Goal: Task Accomplishment & Management: Use online tool/utility

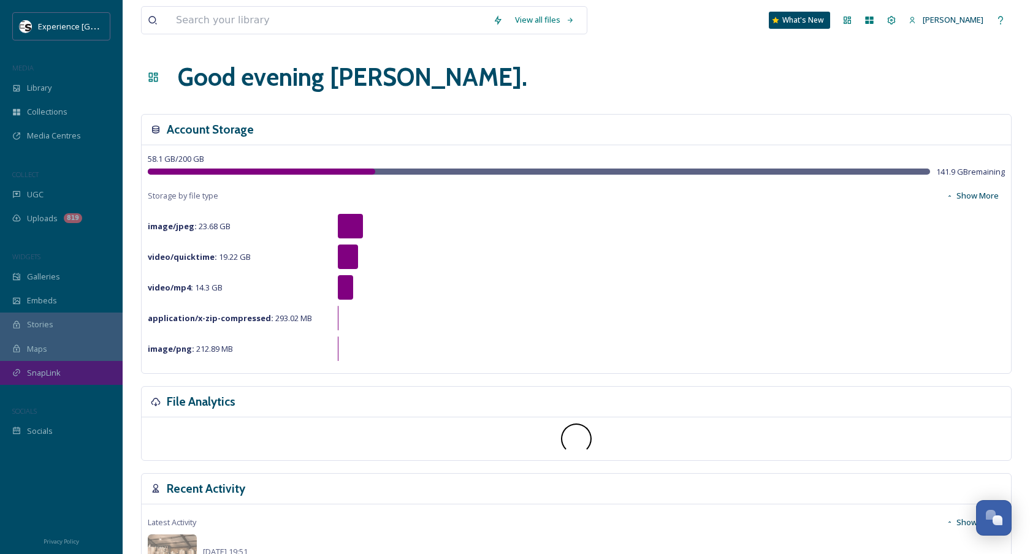
click at [43, 371] on span "SnapLink" at bounding box center [44, 373] width 34 height 12
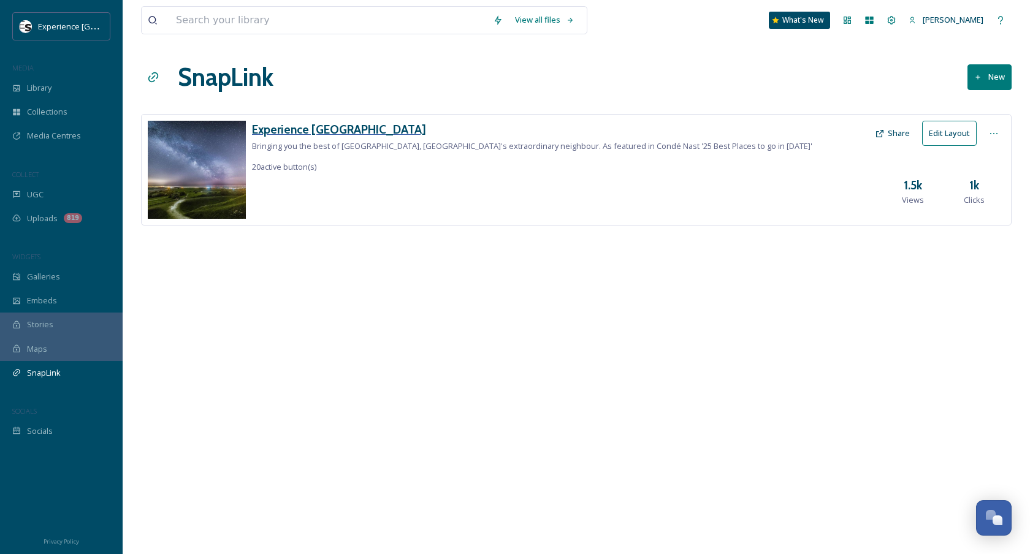
click at [334, 134] on h3 "Experience [GEOGRAPHIC_DATA]" at bounding box center [532, 130] width 560 height 18
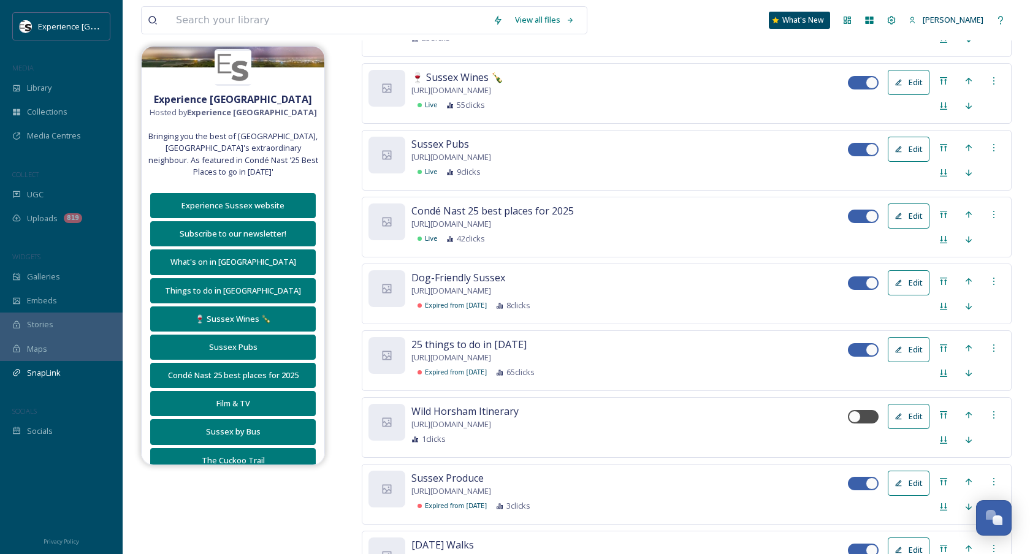
scroll to position [1937, 0]
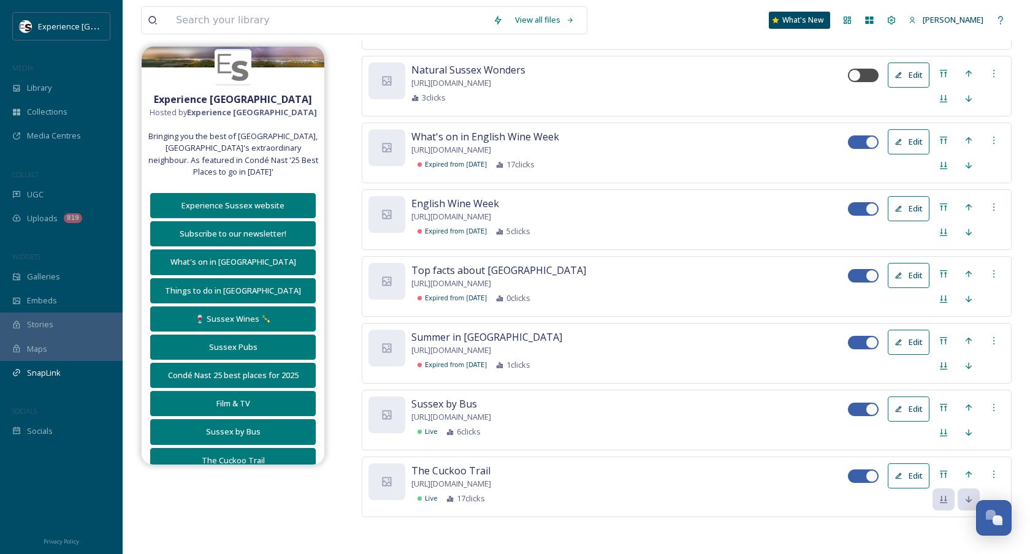
click at [868, 476] on div at bounding box center [872, 476] width 12 height 12
checkbox input "false"
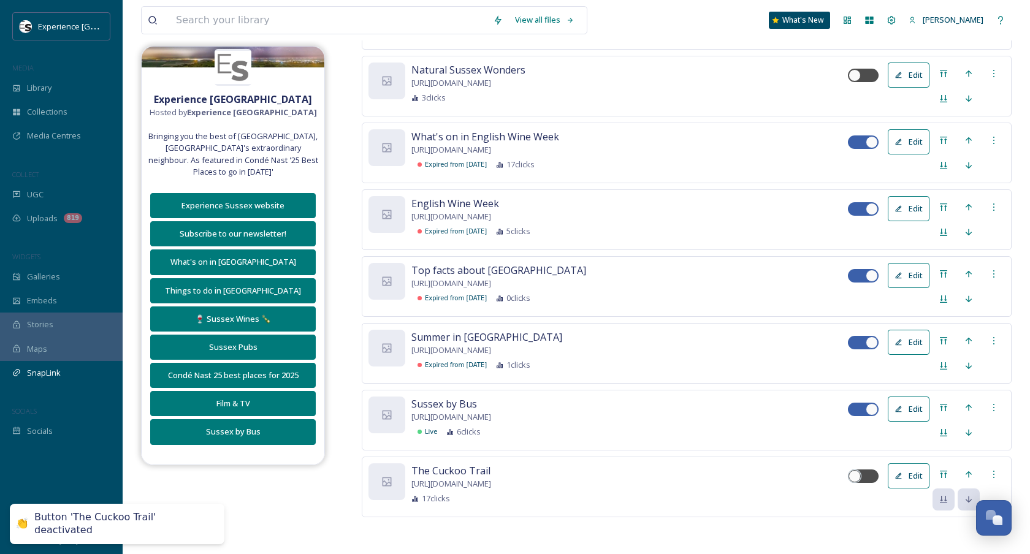
click at [868, 418] on div at bounding box center [863, 412] width 31 height 18
click at [866, 402] on div "Edit" at bounding box center [926, 420] width 157 height 47
click at [857, 410] on div at bounding box center [857, 409] width 9 height 6
checkbox input "false"
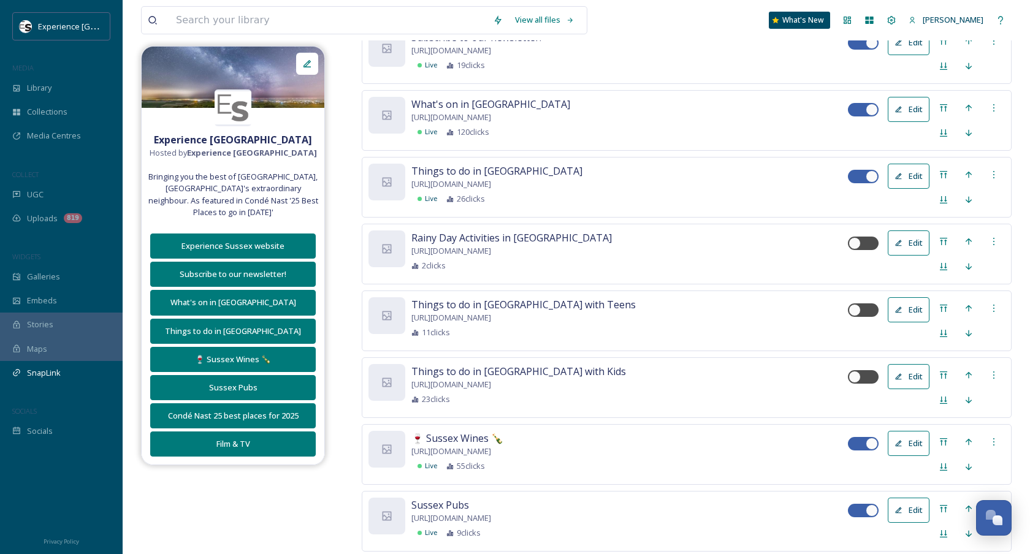
scroll to position [0, 0]
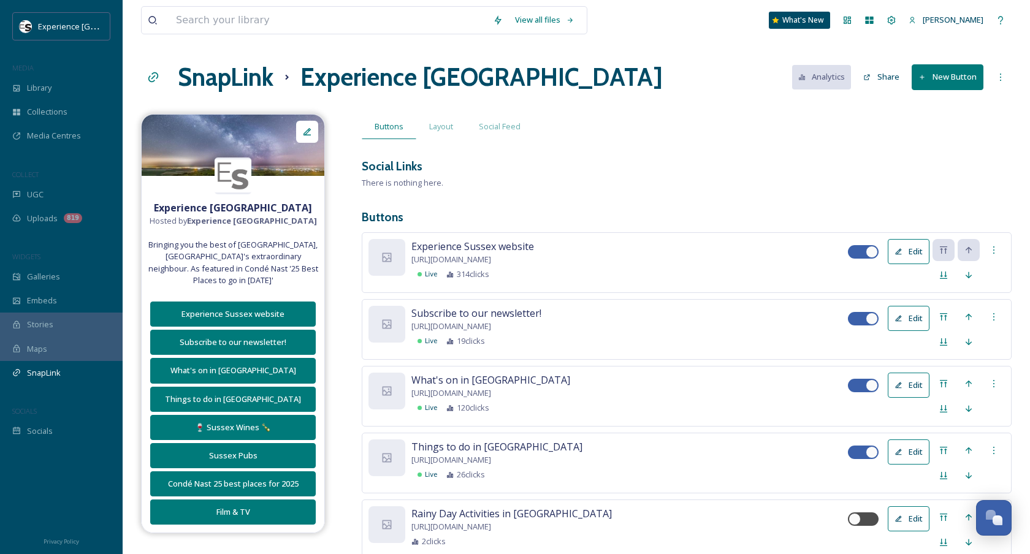
click at [945, 75] on button "New Button" at bounding box center [948, 76] width 72 height 25
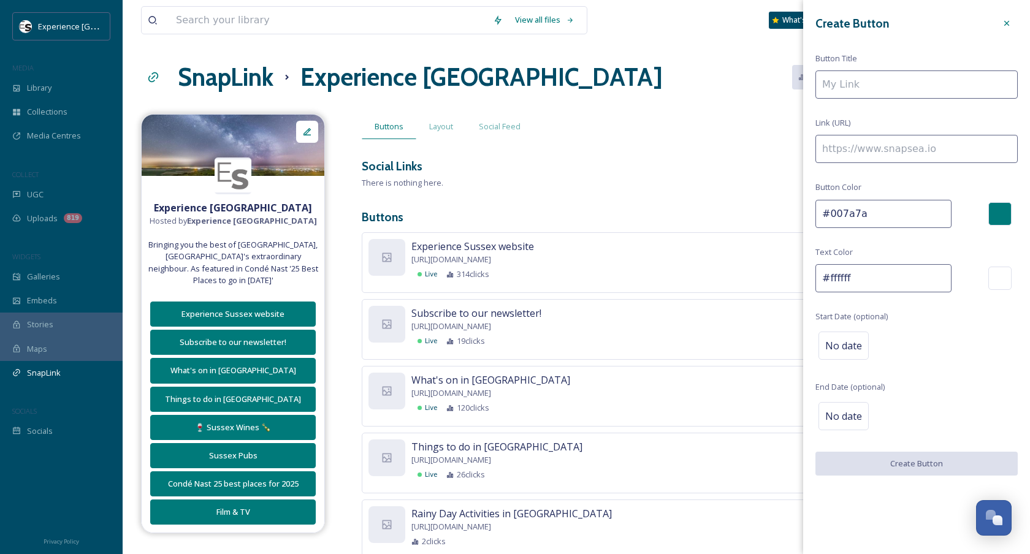
click at [882, 84] on input at bounding box center [916, 84] width 202 height 28
click at [842, 151] on input at bounding box center [916, 149] width 202 height 28
paste input "[URL][DOMAIN_NAME]"
type input "[URL][DOMAIN_NAME]"
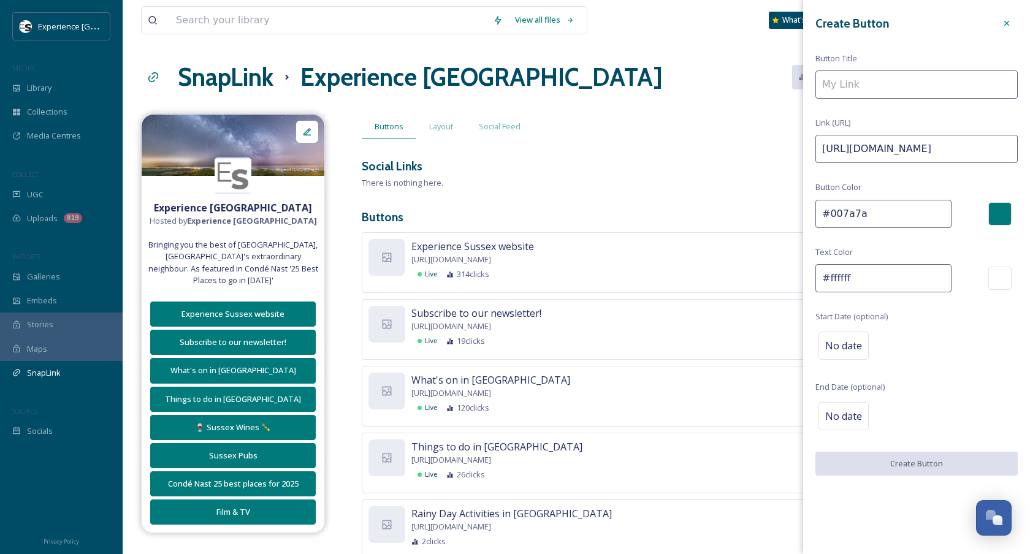
click at [850, 92] on input at bounding box center [916, 84] width 202 height 28
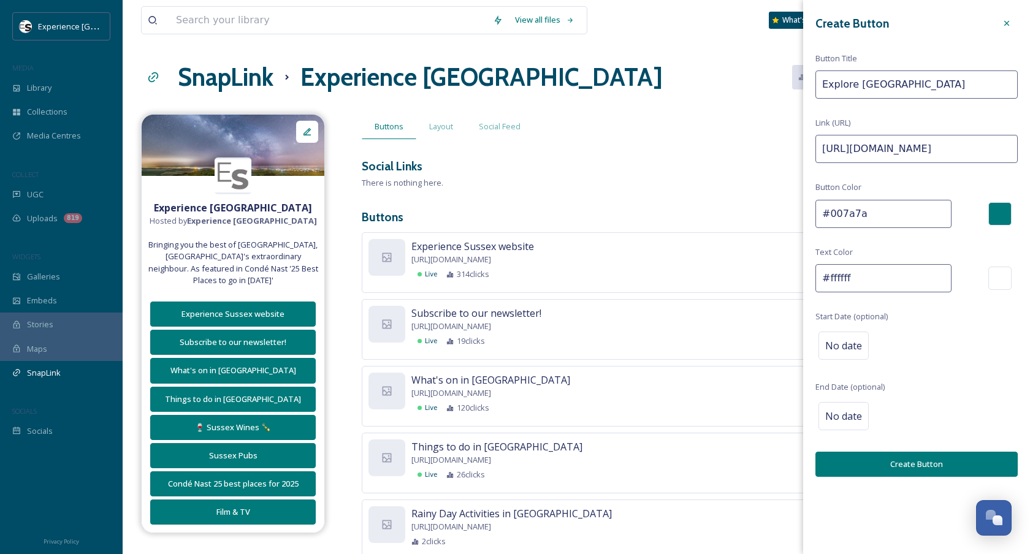
type input "Explore [GEOGRAPHIC_DATA]"
click at [898, 454] on button "Create Button" at bounding box center [916, 464] width 202 height 25
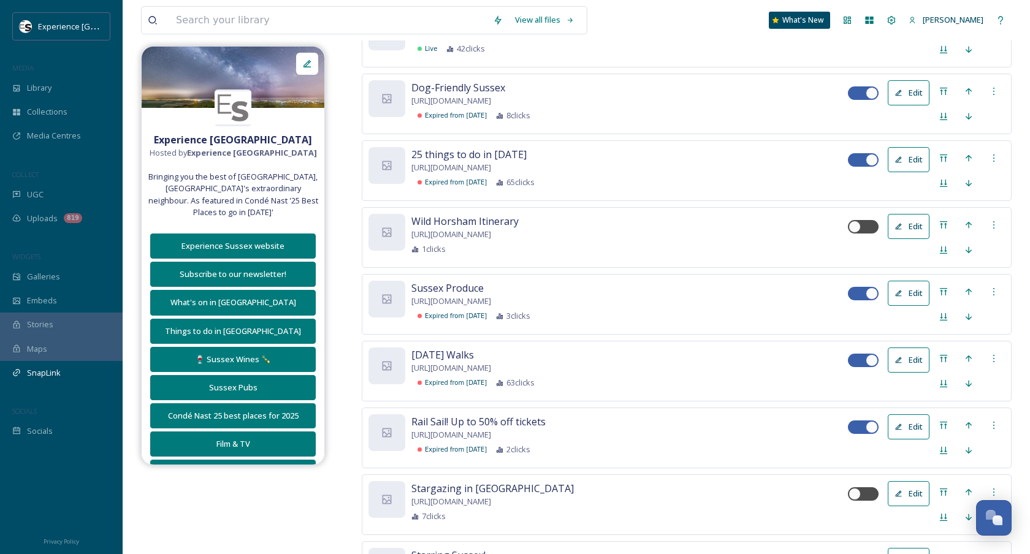
scroll to position [2004, 0]
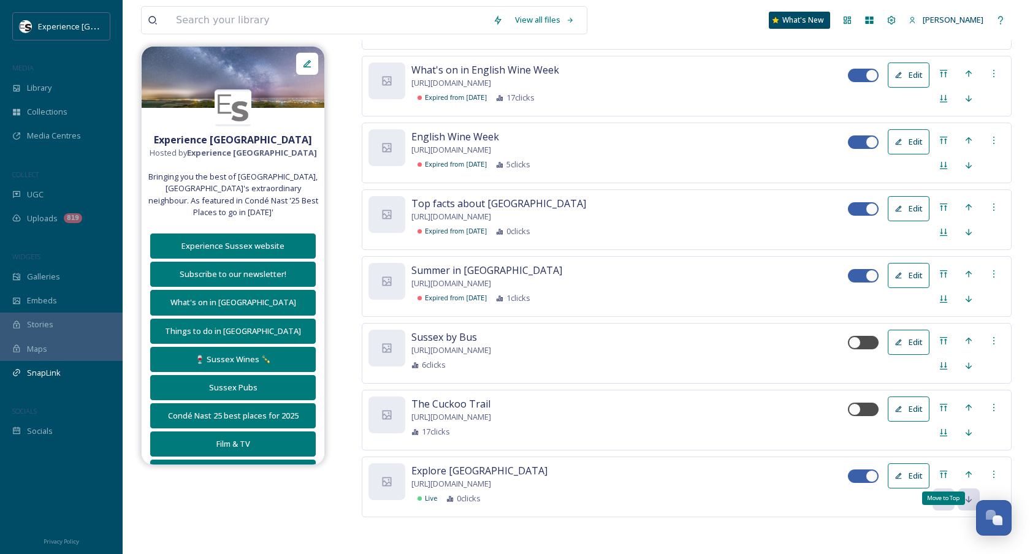
click at [942, 474] on icon at bounding box center [944, 475] width 10 height 10
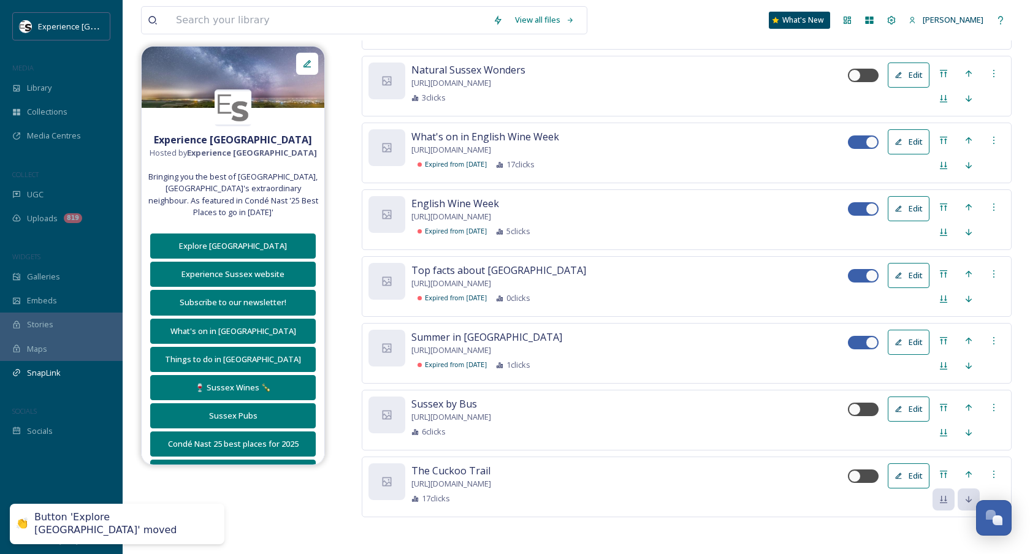
scroll to position [0, 0]
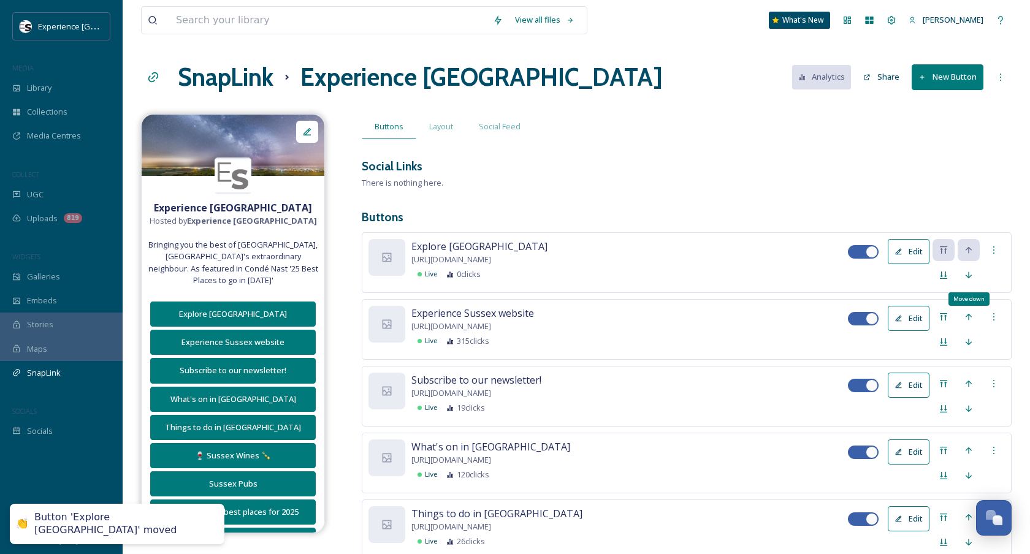
click at [970, 281] on div "Move down" at bounding box center [969, 275] width 22 height 22
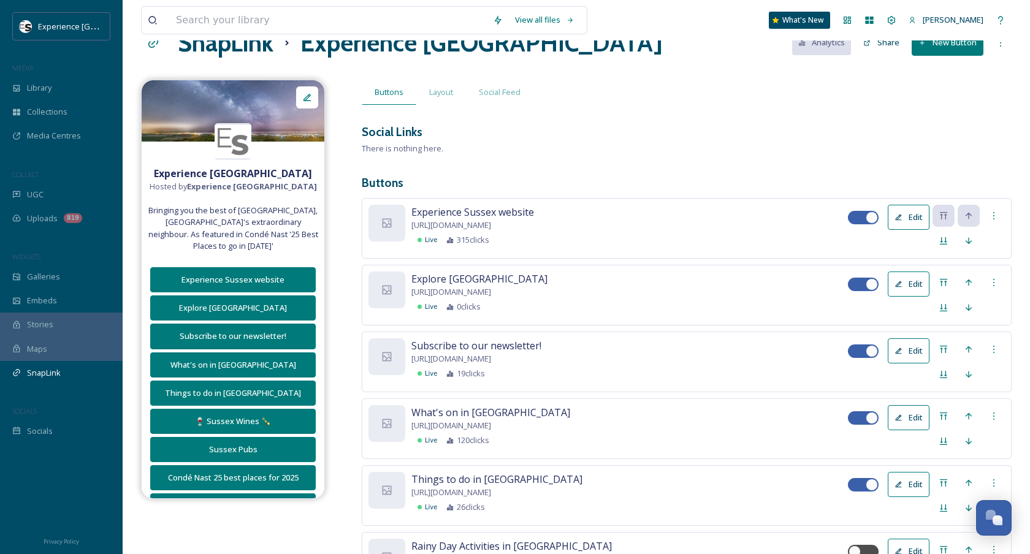
scroll to position [36, 0]
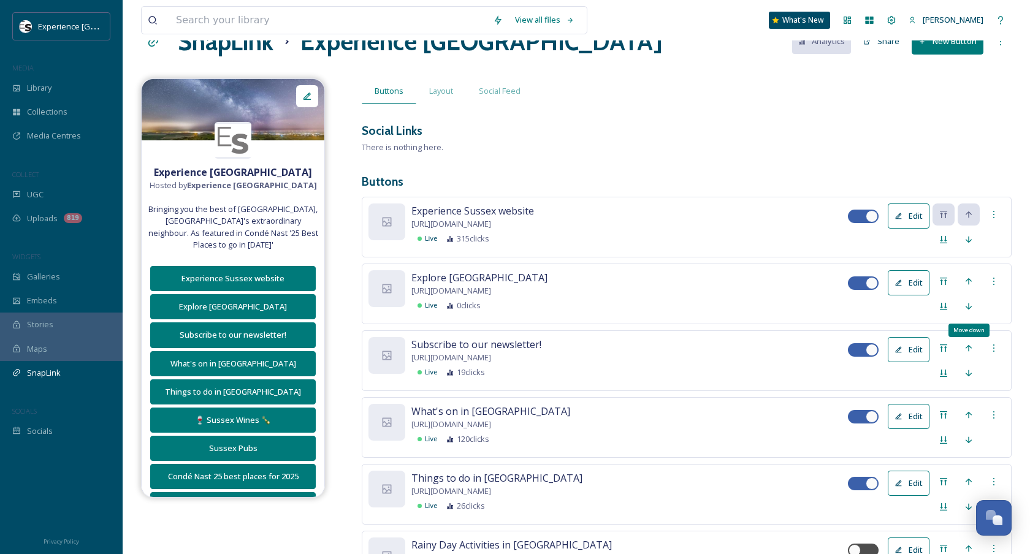
click at [966, 307] on icon at bounding box center [969, 307] width 10 height 10
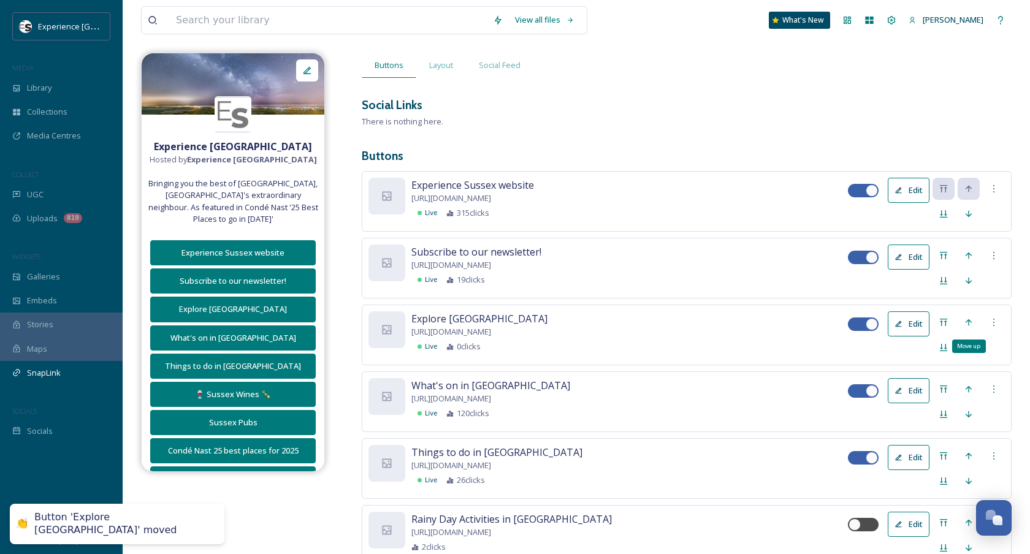
scroll to position [63, 0]
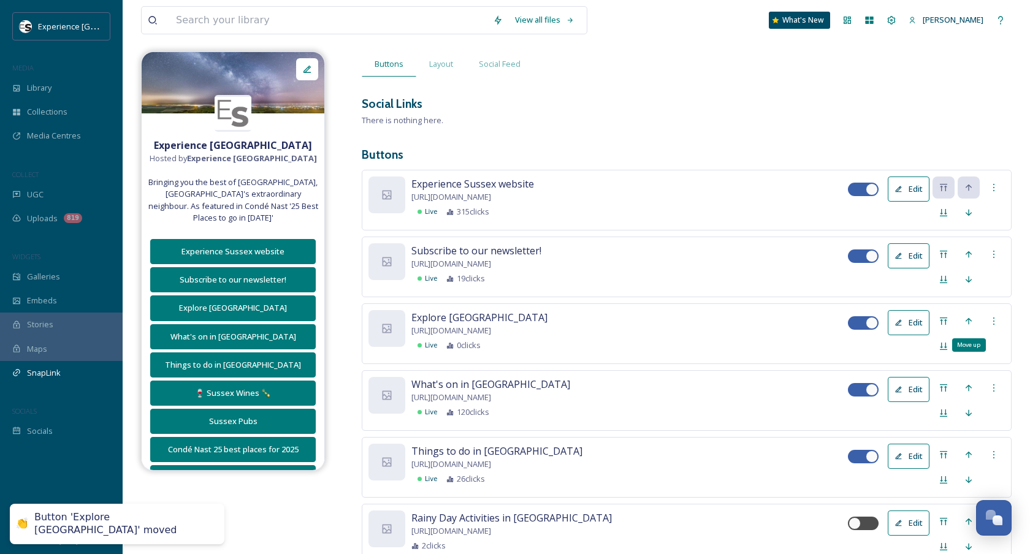
click at [966, 345] on div "Move up" at bounding box center [969, 344] width 34 height 13
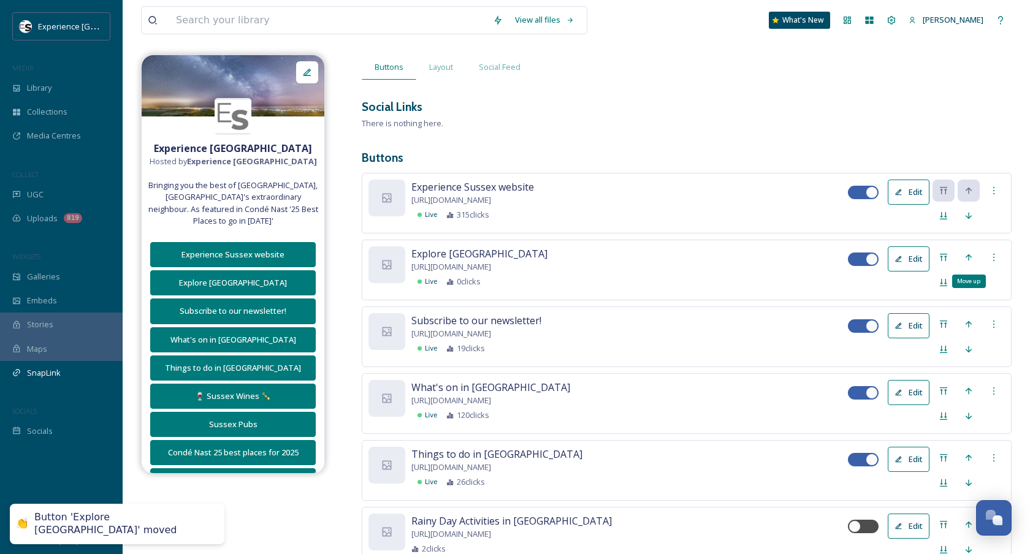
scroll to position [61, 0]
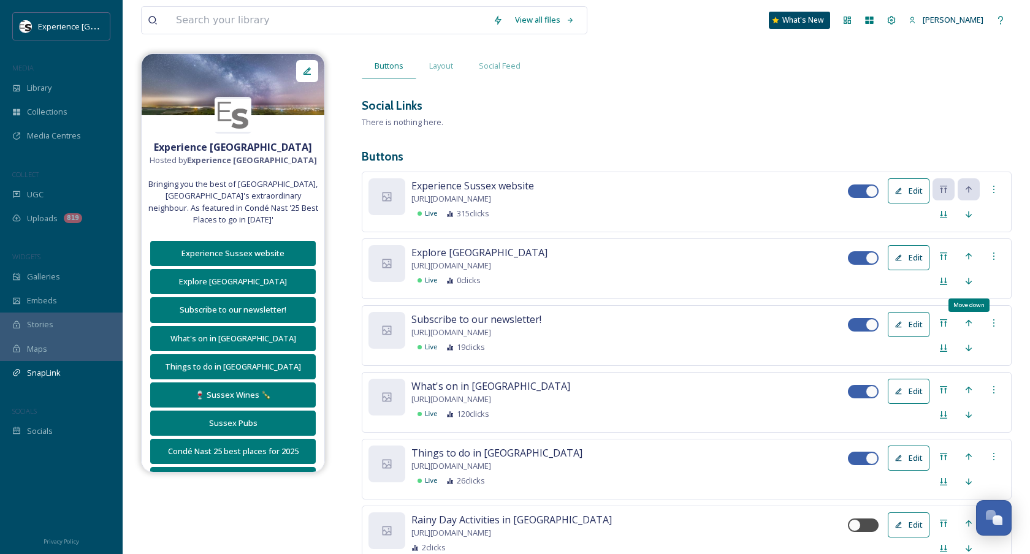
click at [966, 283] on icon at bounding box center [969, 281] width 10 height 10
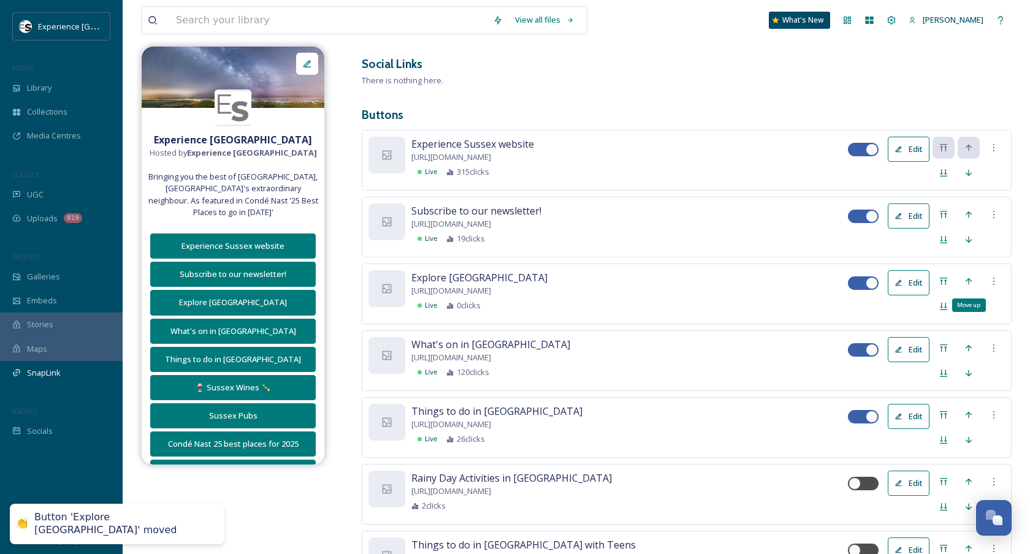
scroll to position [114, 0]
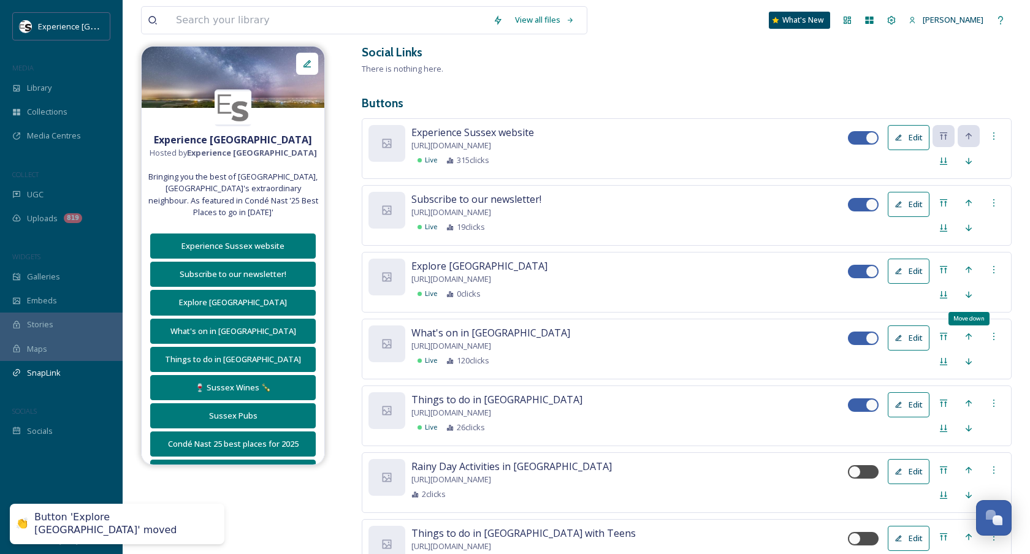
click at [971, 301] on div "Move down" at bounding box center [969, 295] width 22 height 22
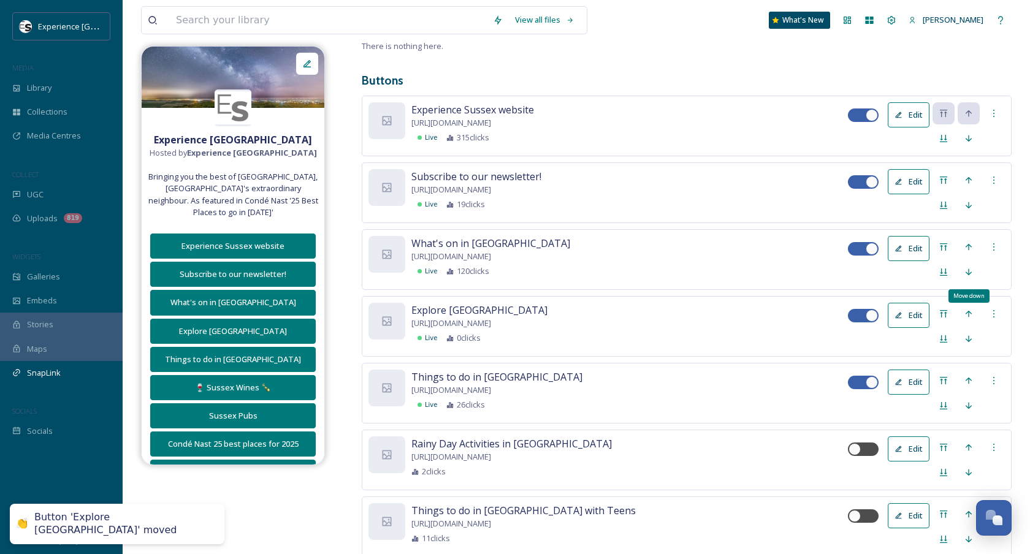
scroll to position [139, 0]
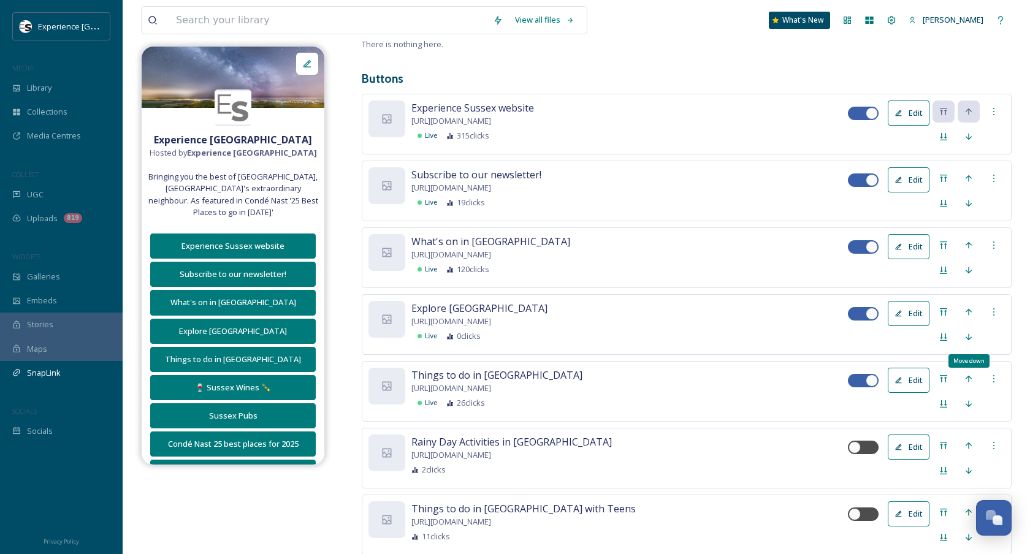
click at [967, 337] on icon at bounding box center [969, 337] width 10 height 10
